Goal: Complete application form

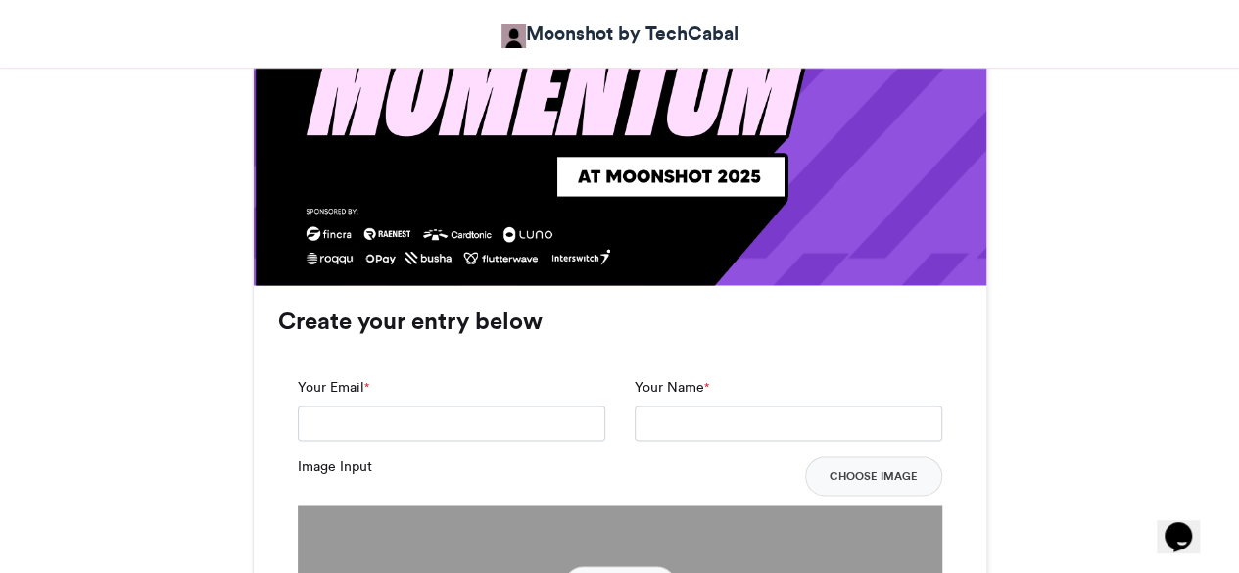
scroll to position [1249, 0]
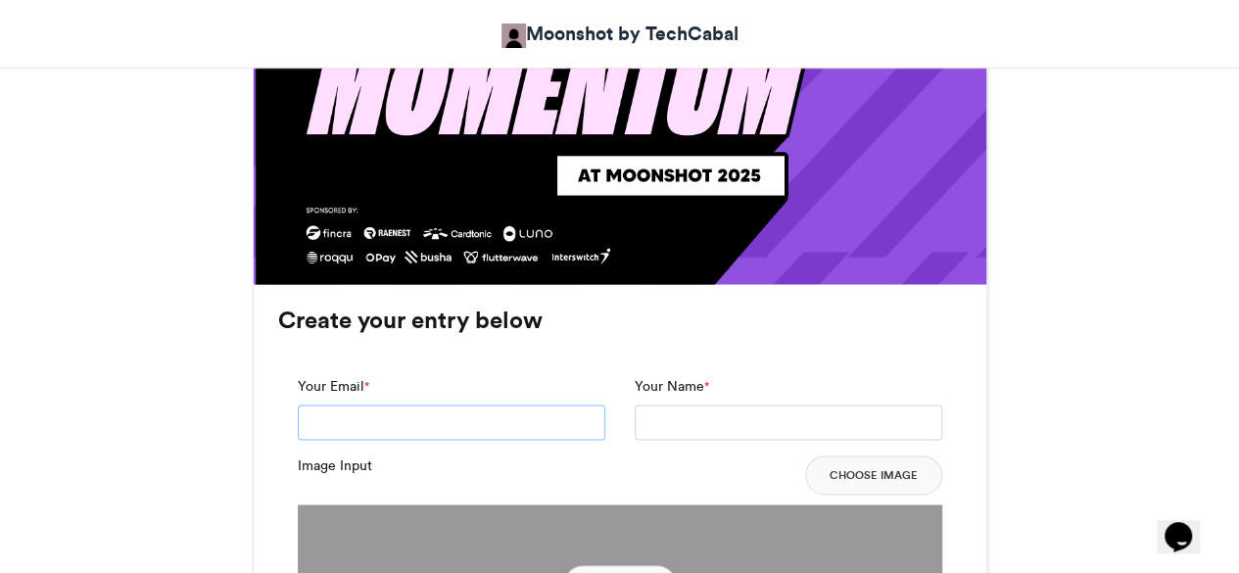
click at [409, 436] on input "Your Email *" at bounding box center [451, 421] width 307 height 35
type input "**********"
click at [678, 404] on input "Your Name *" at bounding box center [788, 421] width 307 height 35
type input "**********"
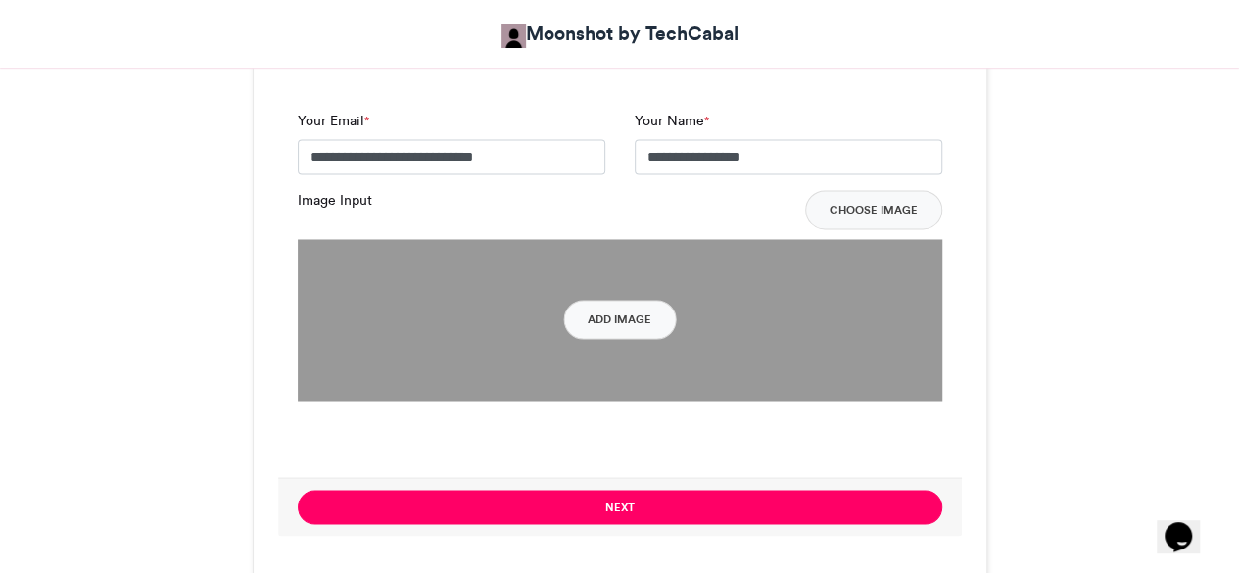
scroll to position [1517, 0]
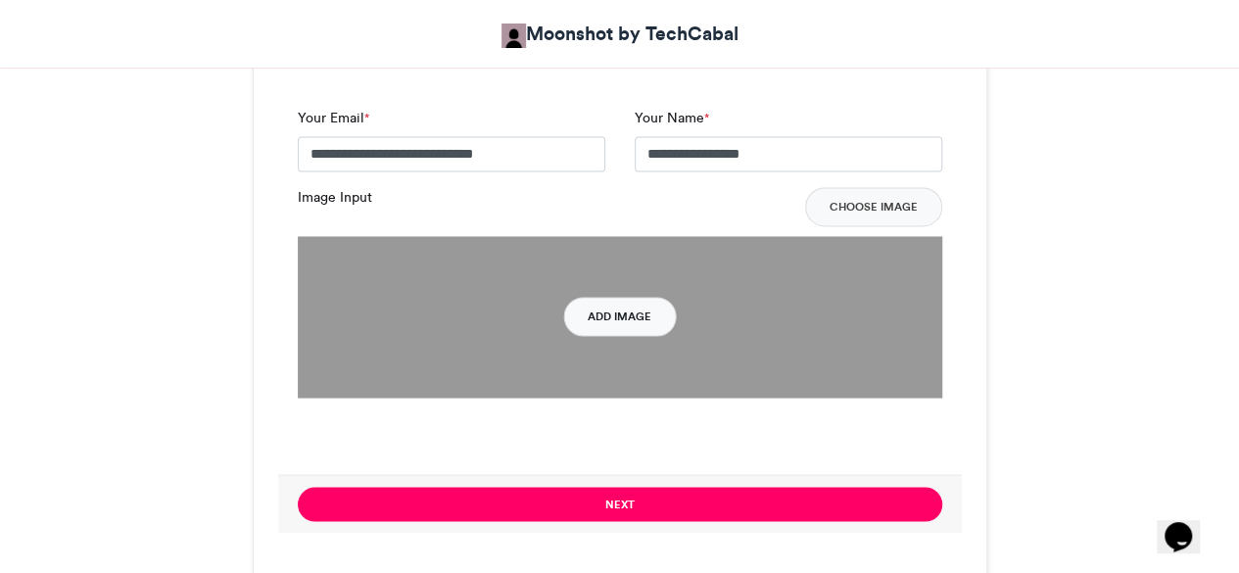
click at [604, 316] on button "Add Image" at bounding box center [619, 316] width 113 height 39
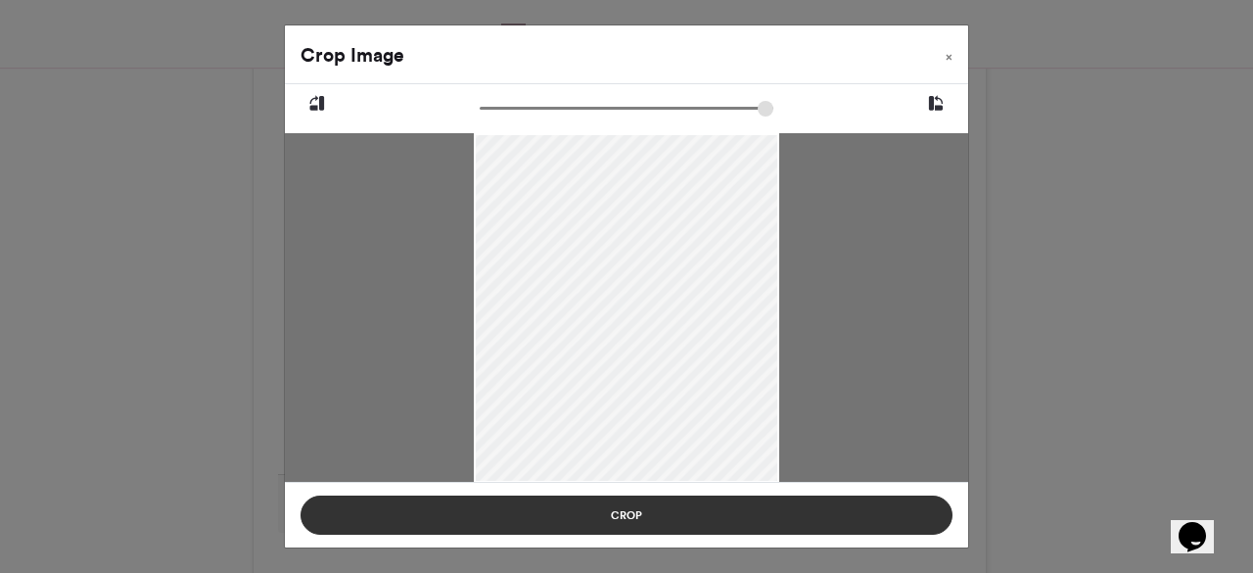
click at [627, 516] on button "Crop" at bounding box center [627, 515] width 652 height 39
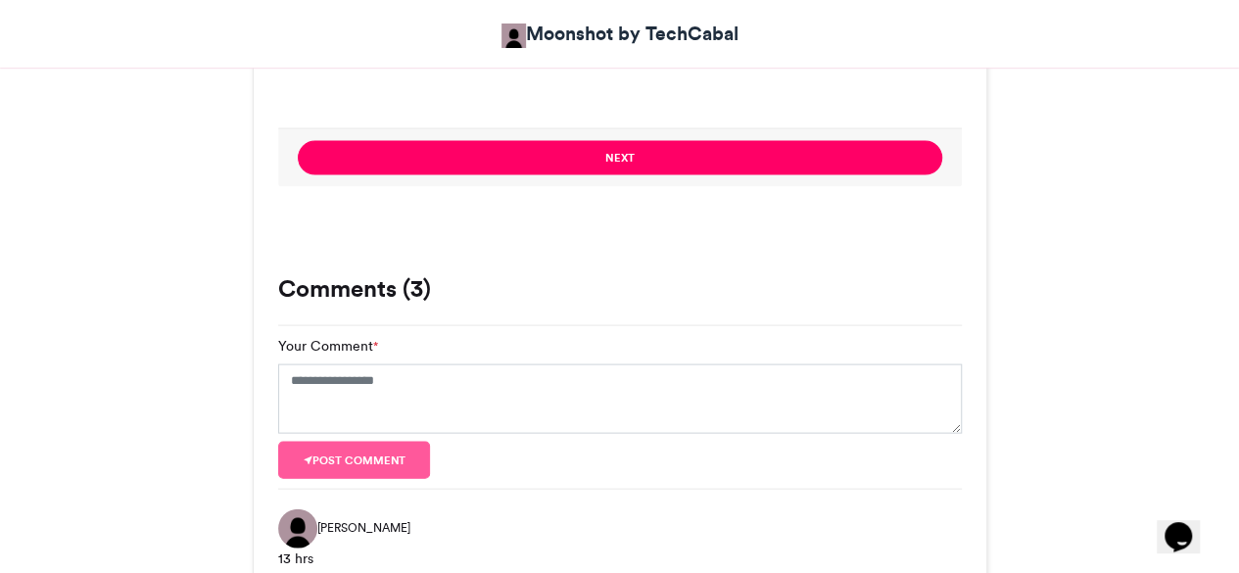
scroll to position [1836, 0]
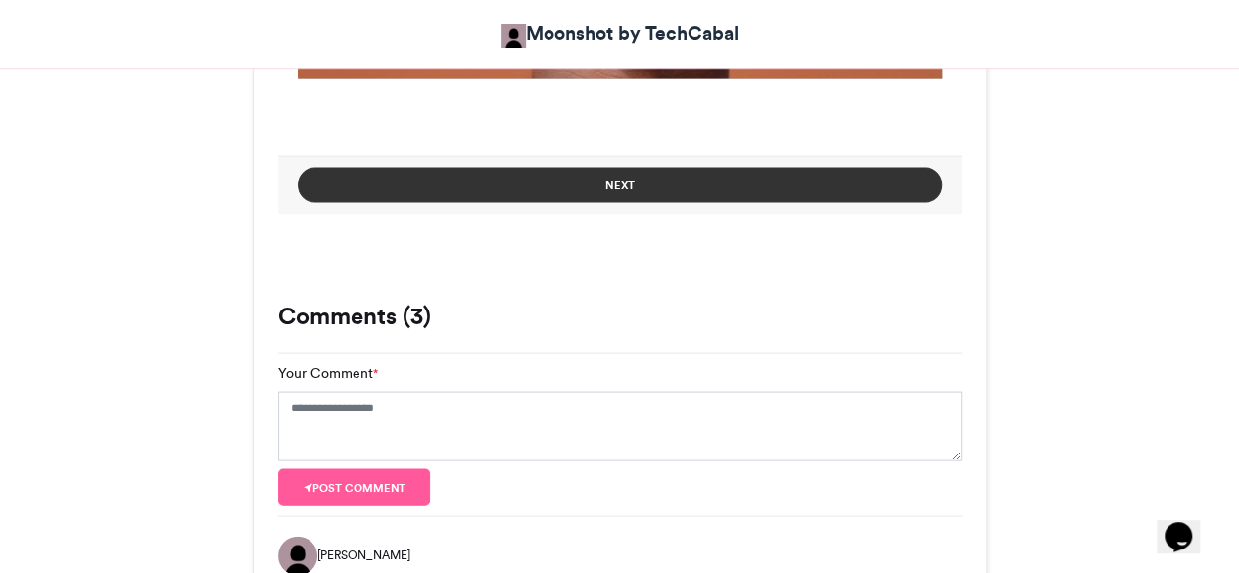
click at [594, 183] on button "Next" at bounding box center [620, 184] width 644 height 34
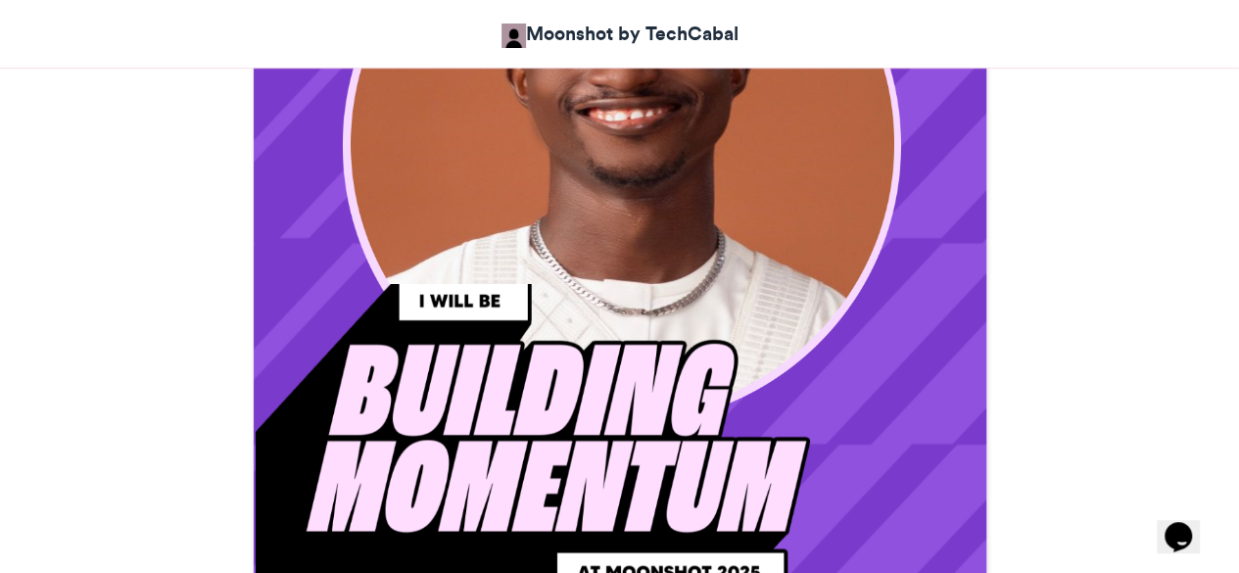
scroll to position [842, 0]
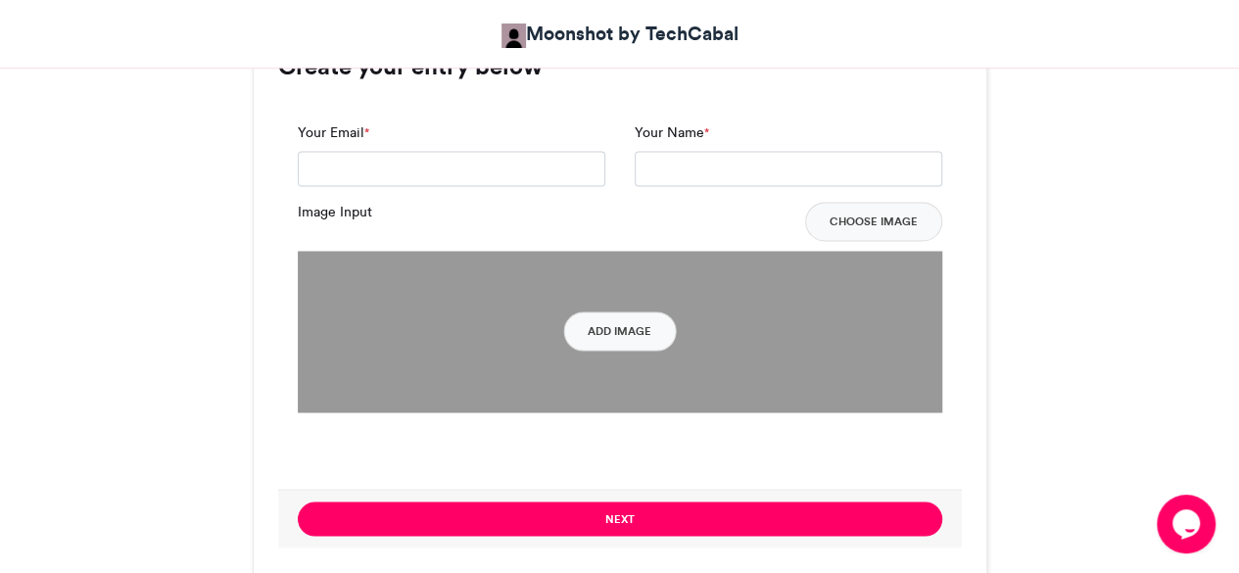
scroll to position [1489, 0]
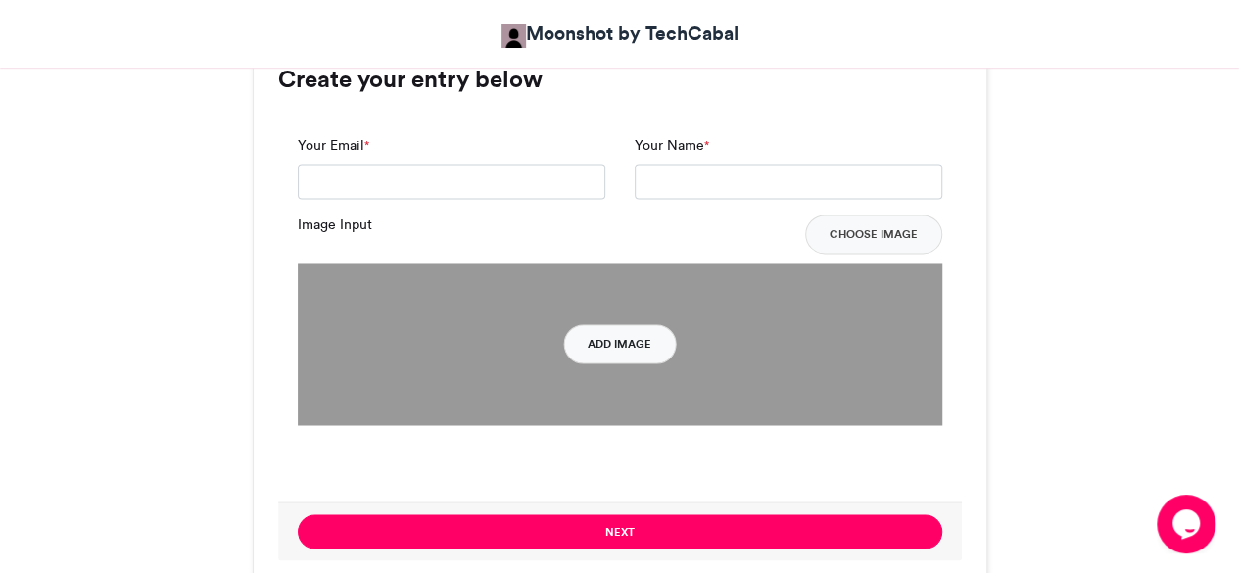
click at [646, 354] on button "Add Image" at bounding box center [619, 343] width 113 height 39
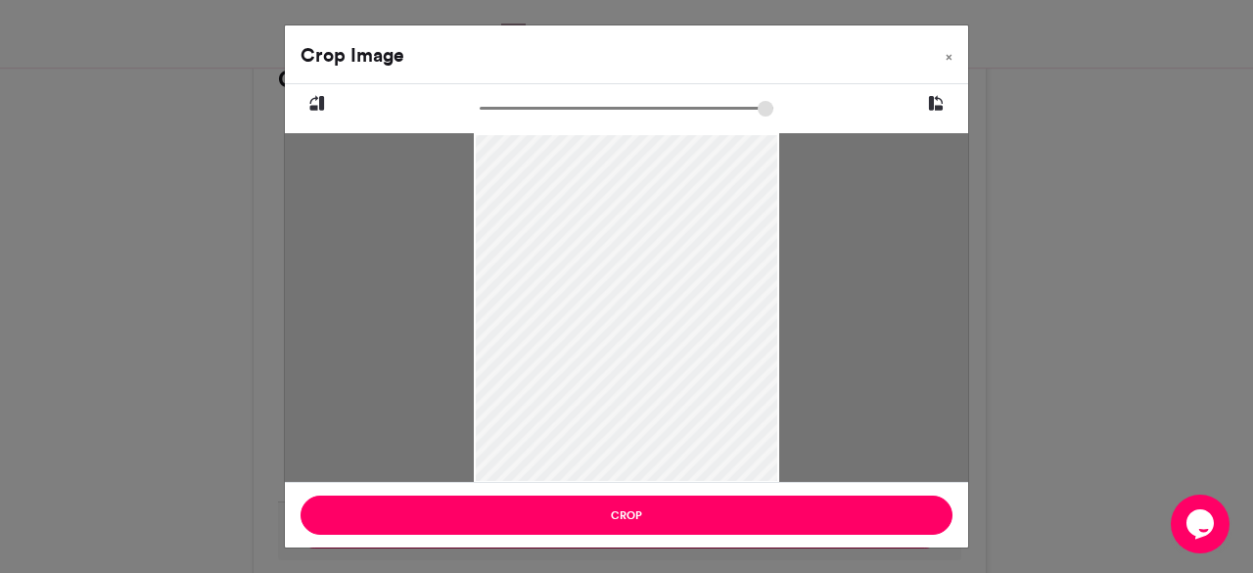
type input "******"
drag, startPoint x: 489, startPoint y: 105, endPoint x: 259, endPoint y: 208, distance: 252.1
click at [480, 118] on input "zoom" at bounding box center [627, 108] width 294 height 19
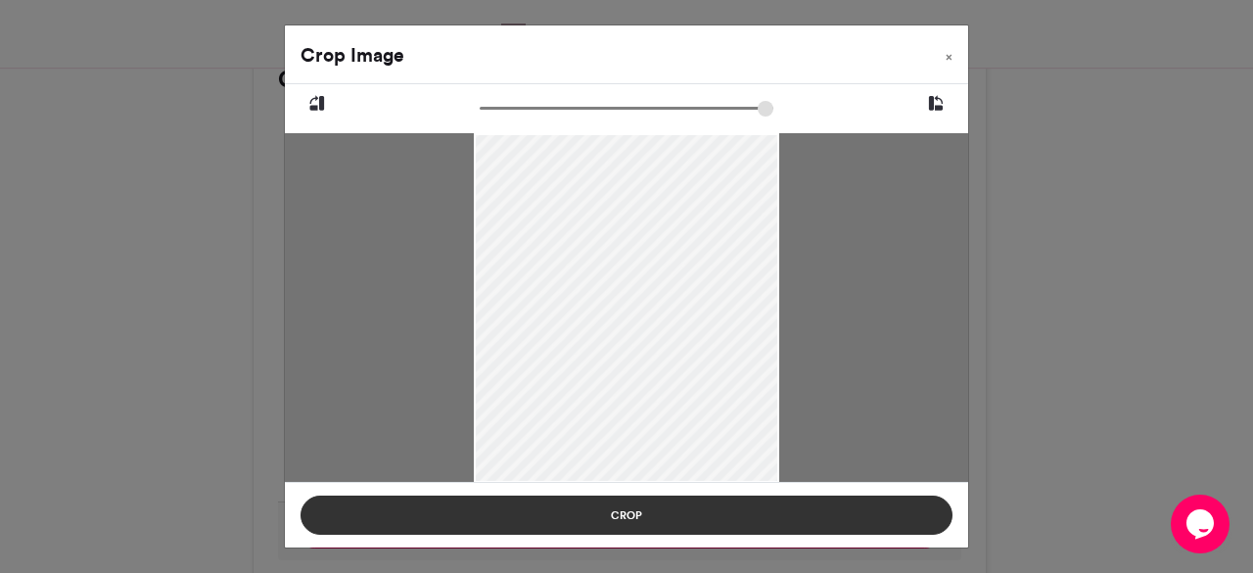
click at [668, 530] on button "Crop" at bounding box center [627, 515] width 652 height 39
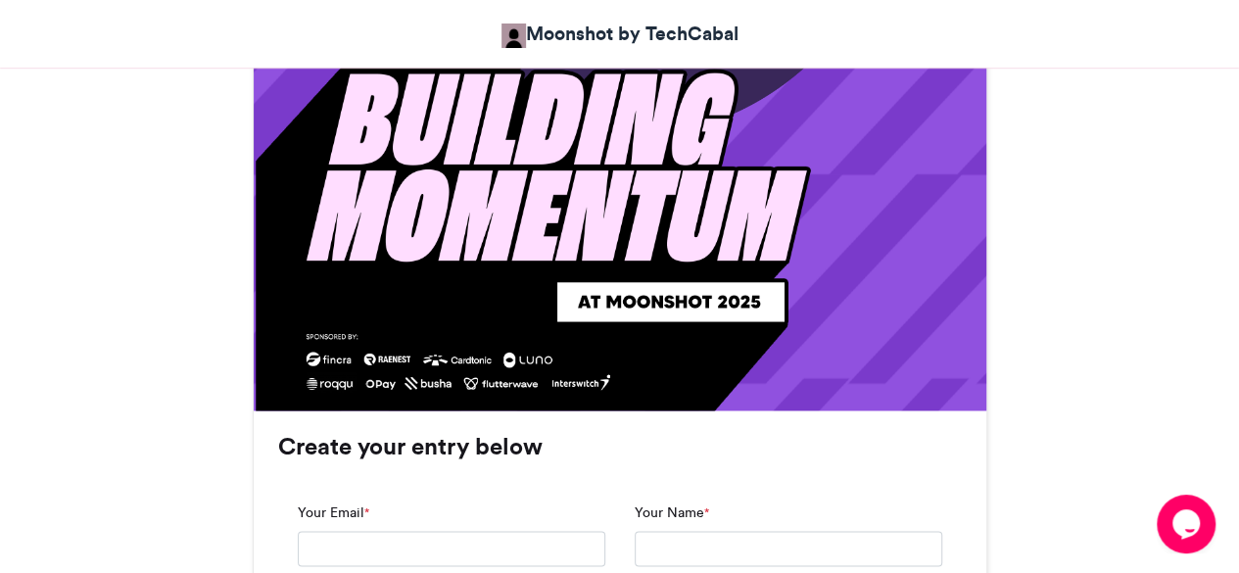
scroll to position [1124, 0]
